Goal: Find specific page/section

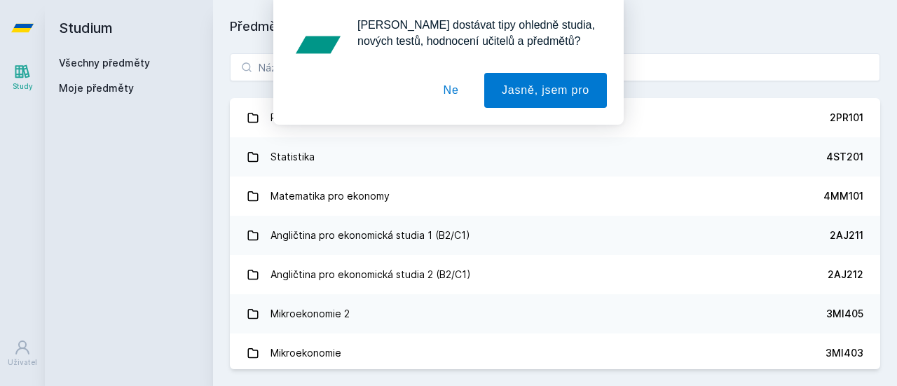
click at [443, 89] on button "Ne" at bounding box center [451, 90] width 50 height 35
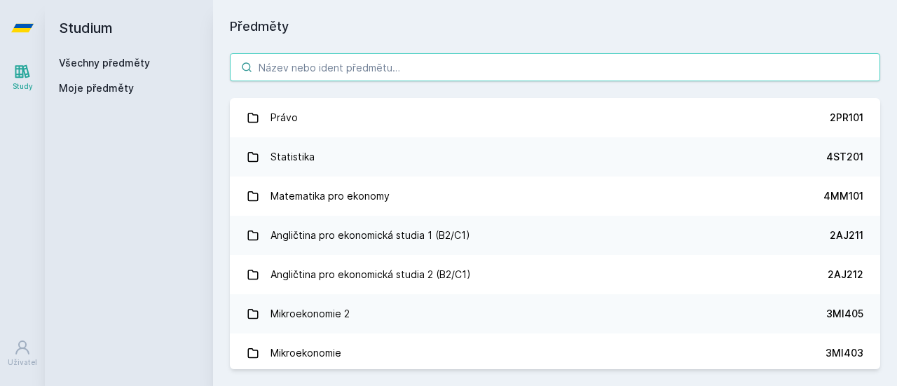
click at [441, 71] on input "search" at bounding box center [555, 67] width 650 height 28
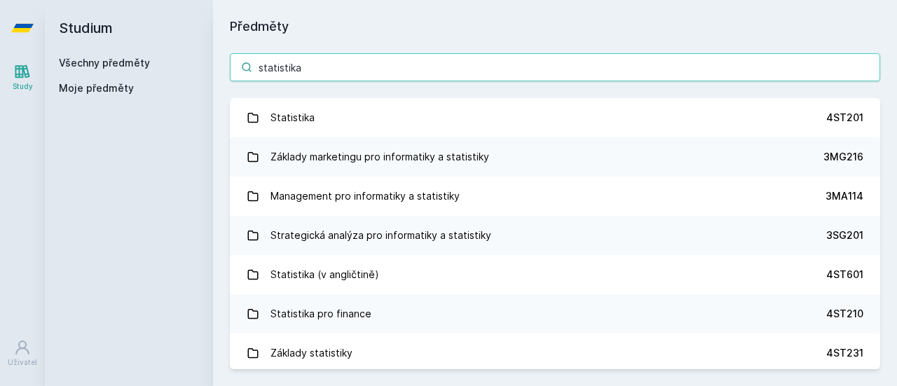
type input "statistika"
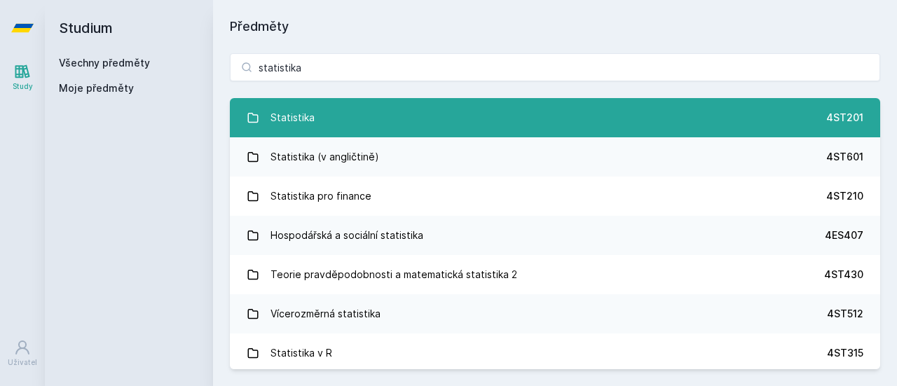
click at [429, 115] on link "Statistika 4ST201" at bounding box center [555, 117] width 650 height 39
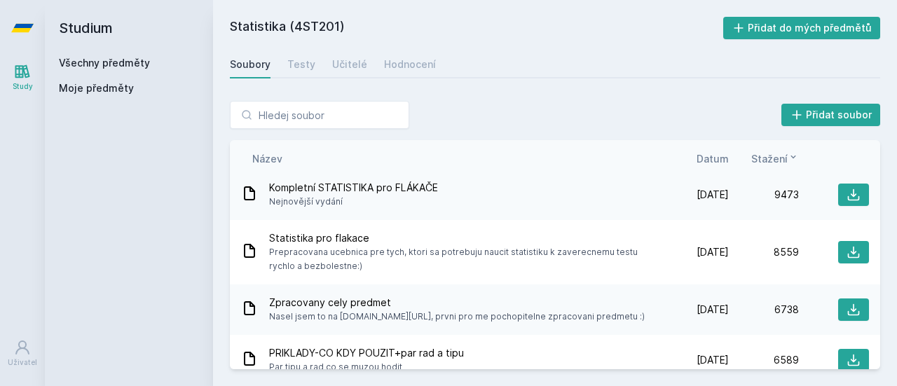
scroll to position [59, 0]
drag, startPoint x: 283, startPoint y: 67, endPoint x: 350, endPoint y: 65, distance: 67.3
click at [350, 65] on div "Soubory Testy Učitelé Hodnocení" at bounding box center [555, 64] width 650 height 28
click at [350, 65] on div "Učitelé" at bounding box center [349, 64] width 35 height 14
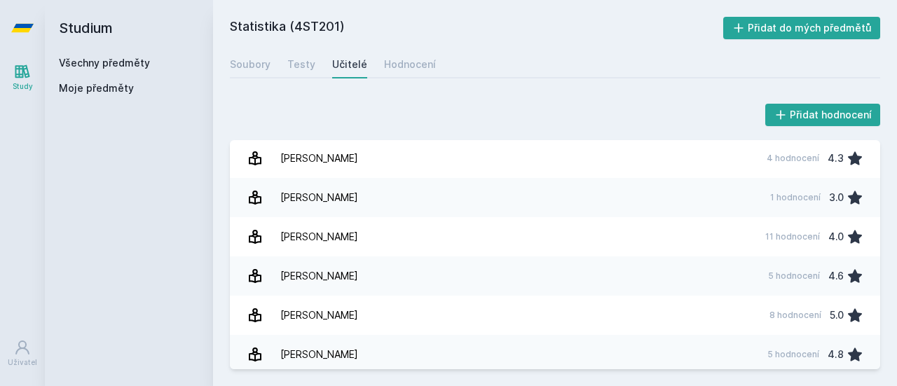
scroll to position [2351, 0]
